Goal: Task Accomplishment & Management: Use online tool/utility

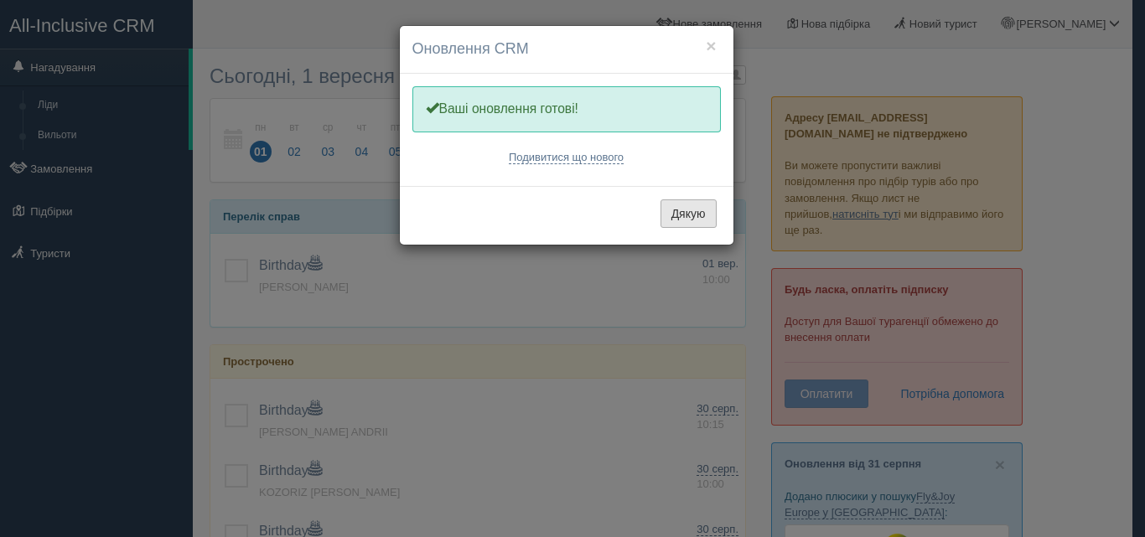
click at [686, 221] on button "Дякую" at bounding box center [689, 214] width 56 height 29
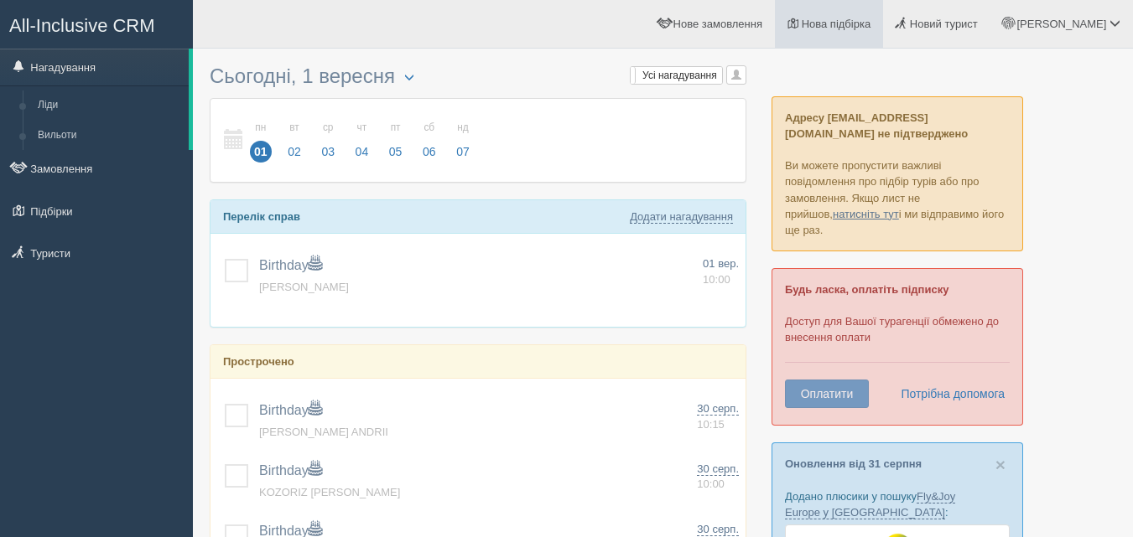
click at [875, 40] on link "Нова підбірка" at bounding box center [829, 24] width 108 height 48
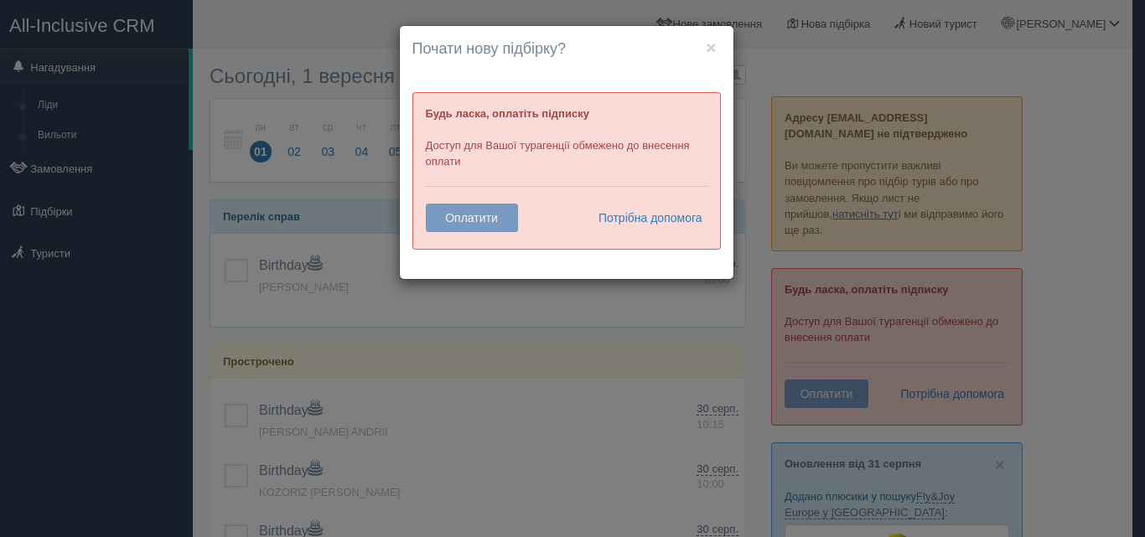
click at [589, 253] on div "× Почати нову підбірку? Додати готелі у нову підбірку? Будь ласка, оплатіть під…" at bounding box center [567, 152] width 334 height 253
click at [713, 50] on button "×" at bounding box center [711, 48] width 10 height 18
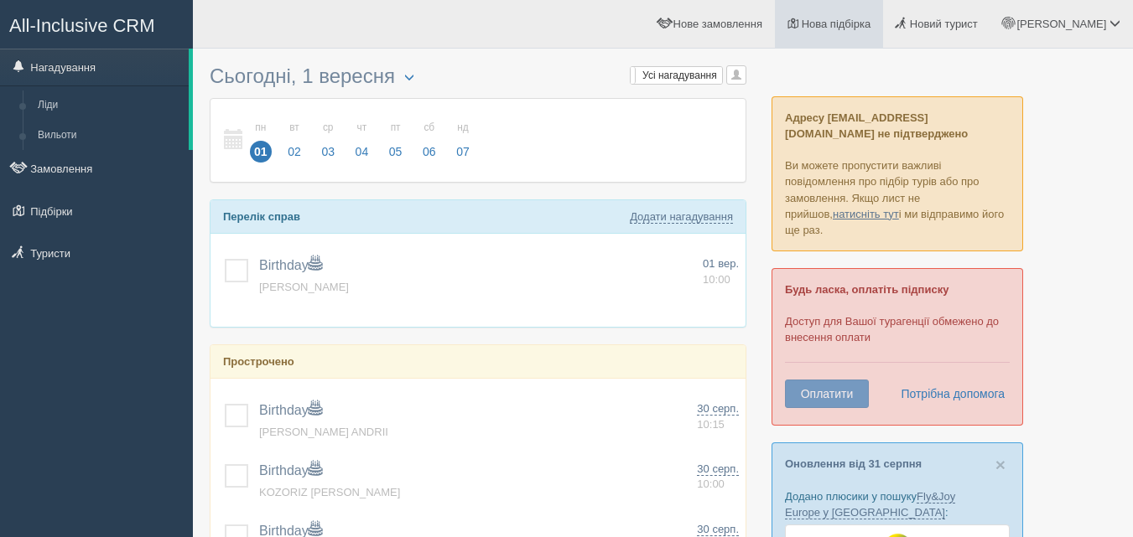
click at [868, 28] on span "Нова підбірка" at bounding box center [837, 24] width 70 height 13
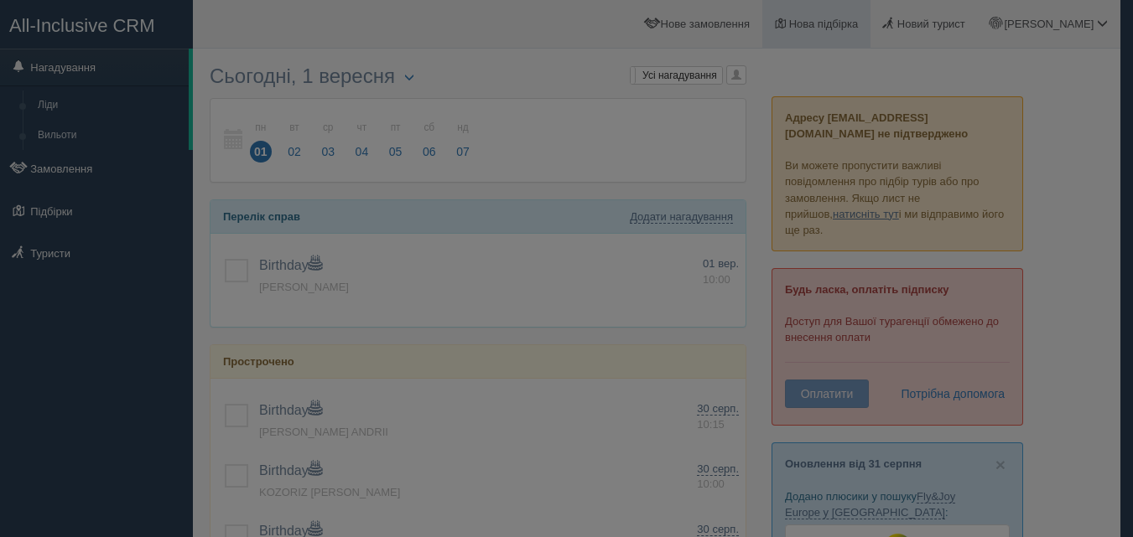
click at [868, 28] on div at bounding box center [566, 268] width 1133 height 537
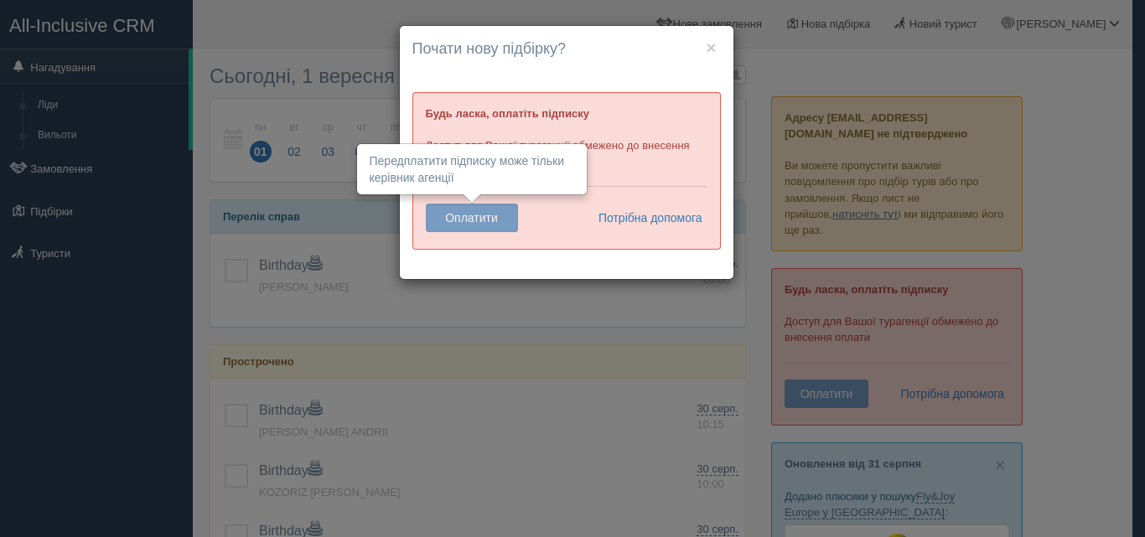
click at [474, 210] on button "Оплатити" at bounding box center [472, 218] width 92 height 29
click at [475, 222] on button "Оплатити" at bounding box center [472, 218] width 92 height 29
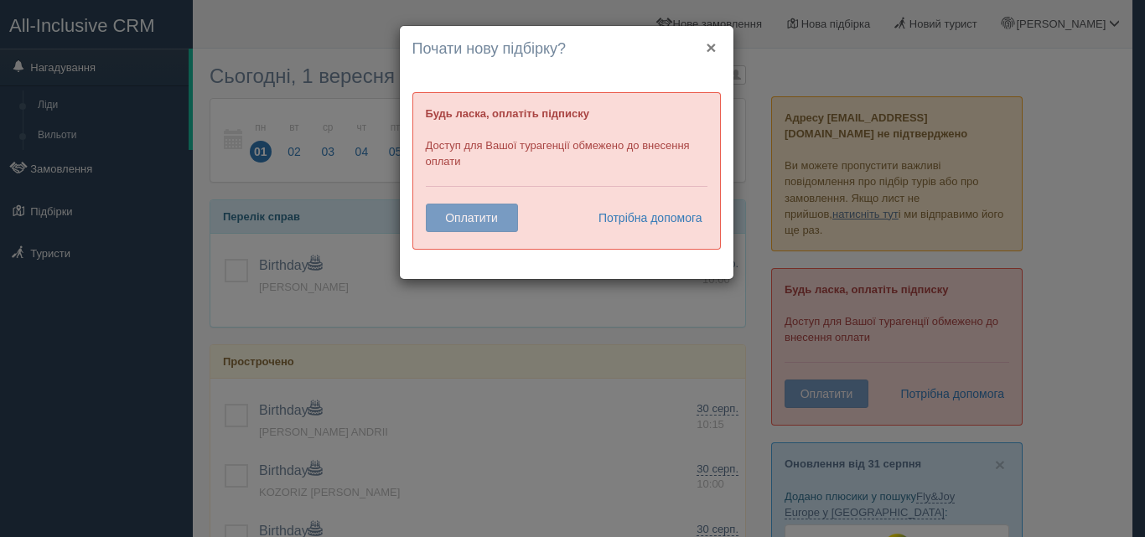
click at [713, 49] on button "×" at bounding box center [711, 48] width 10 height 18
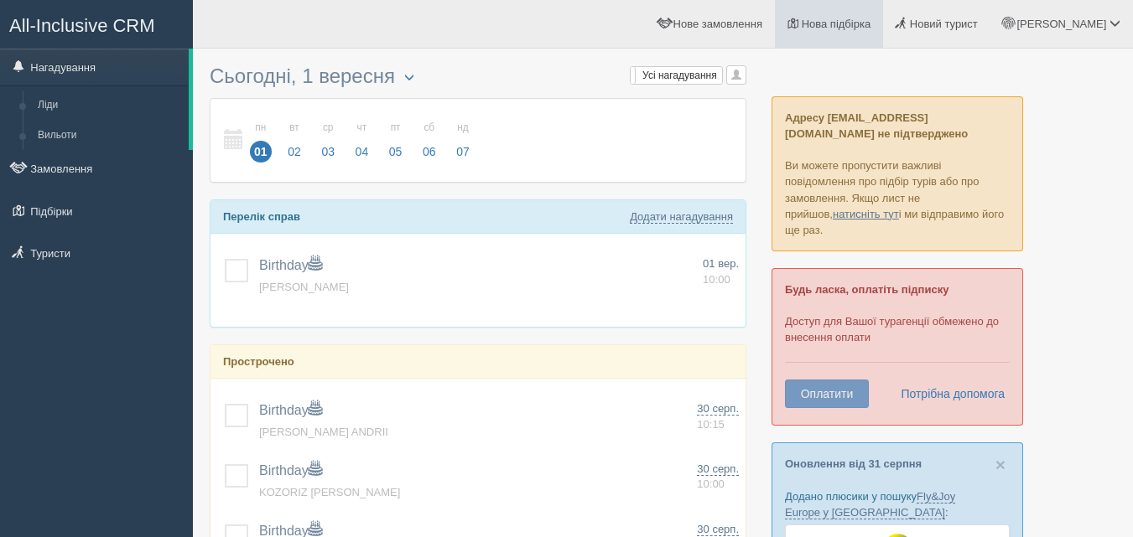
click at [883, 33] on link "Нова підбірка" at bounding box center [829, 24] width 108 height 48
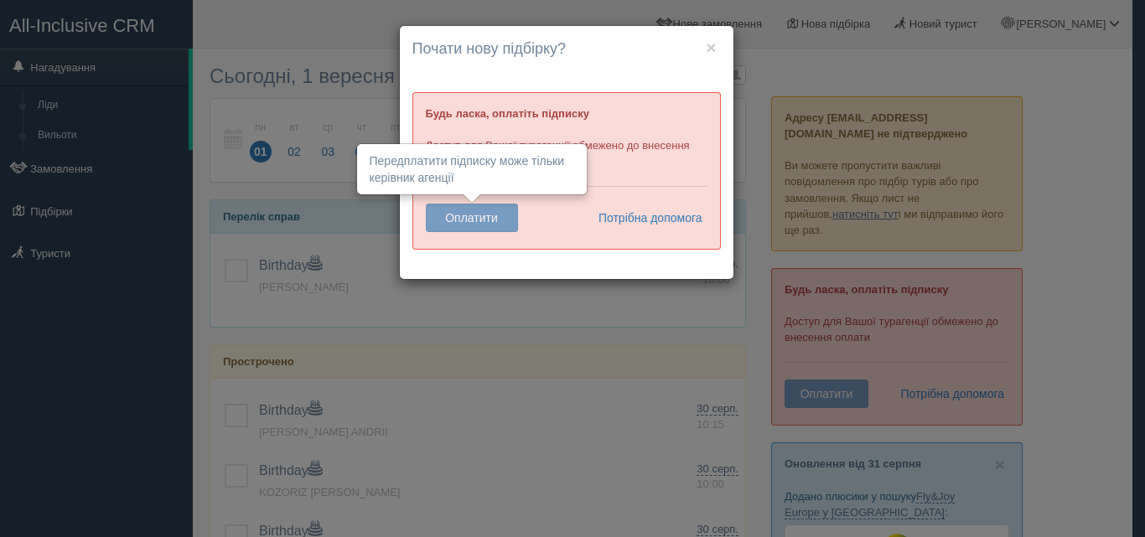
click at [447, 224] on button "Оплатити" at bounding box center [472, 218] width 92 height 29
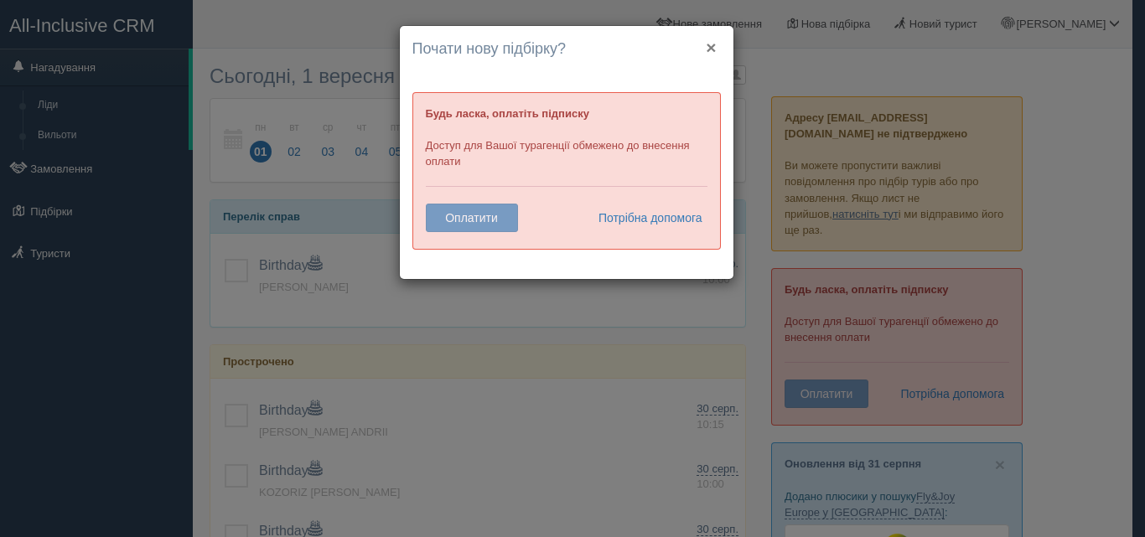
click at [708, 47] on button "×" at bounding box center [711, 48] width 10 height 18
